Goal: Information Seeking & Learning: Learn about a topic

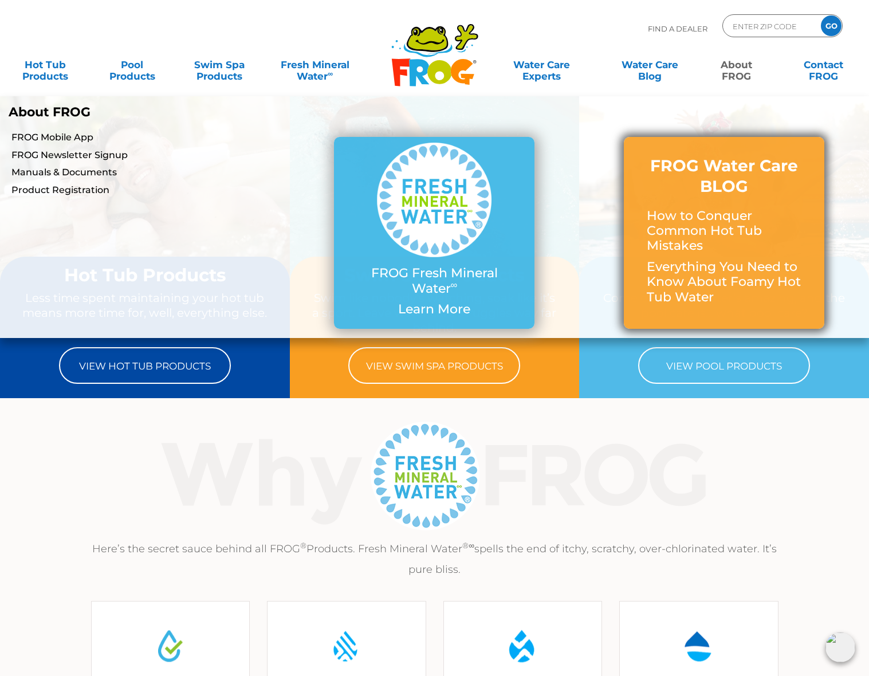
click at [732, 193] on h3 "FROG Water Care BLOG" at bounding box center [723, 176] width 155 height 42
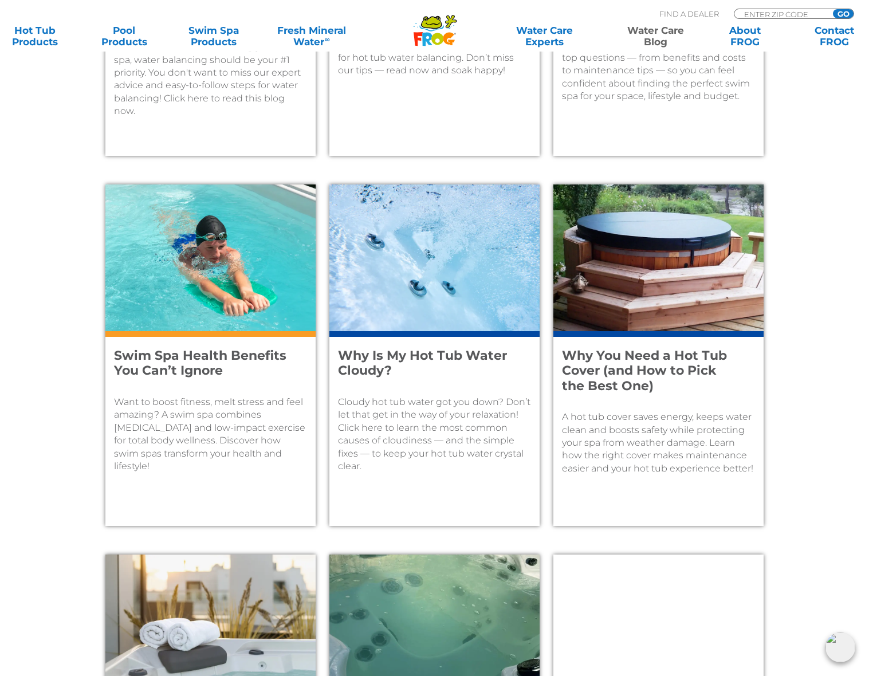
scroll to position [907, 0]
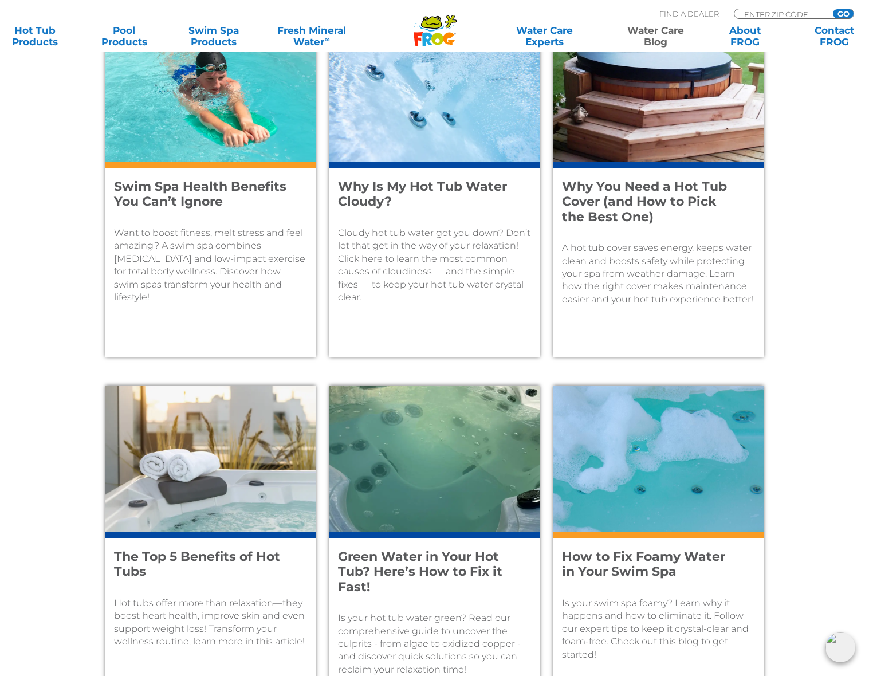
click at [219, 271] on p "Want to boost fitness, melt stress and feel amazing? A swim spa combines [MEDIC…" at bounding box center [210, 265] width 193 height 77
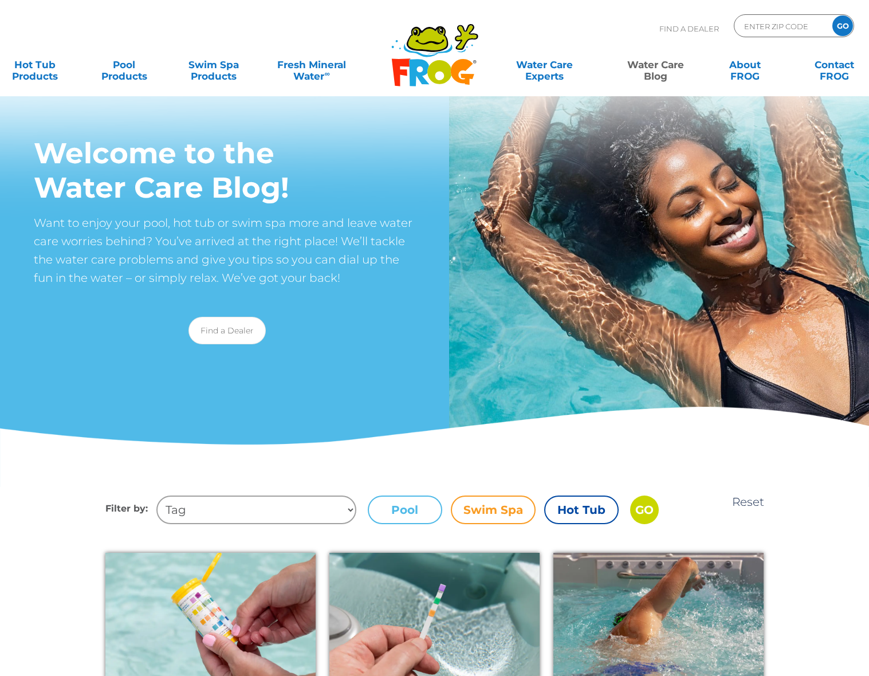
scroll to position [907, 0]
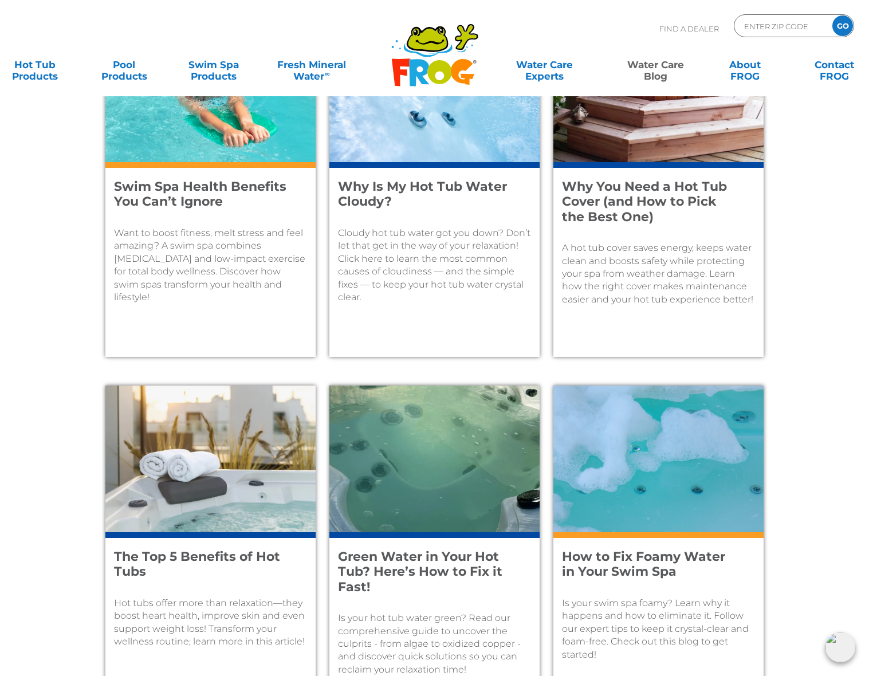
drag, startPoint x: 826, startPoint y: 245, endPoint x: 725, endPoint y: 232, distance: 102.1
click at [826, 243] on main "Reset Filter by: Tag Chlorine Sanitizer Algae Swim Spas Maintain Cloudy Water H…" at bounding box center [434, 352] width 869 height 1545
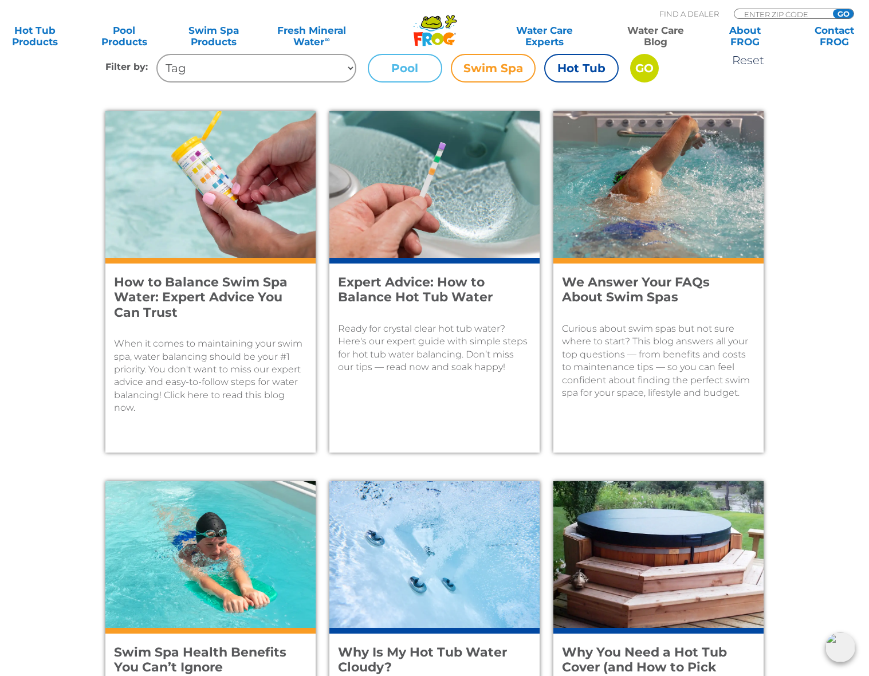
scroll to position [258, 0]
